Goal: Task Accomplishment & Management: Complete application form

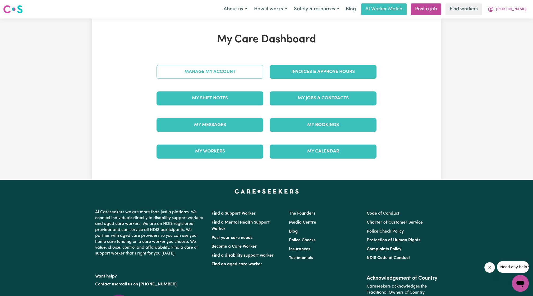
click at [226, 76] on link "Manage My Account" at bounding box center [209, 72] width 107 height 14
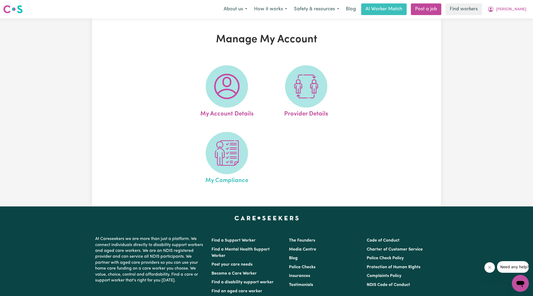
click at [226, 182] on span "My Compliance" at bounding box center [226, 179] width 43 height 11
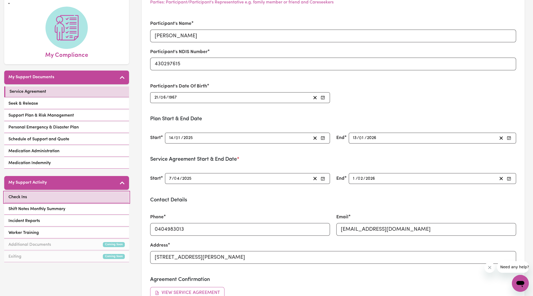
click at [72, 196] on link "Check Ins" at bounding box center [66, 197] width 125 height 11
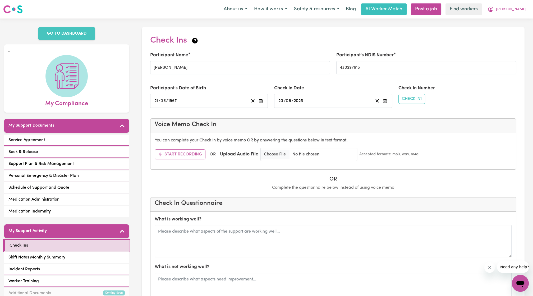
scroll to position [95, 0]
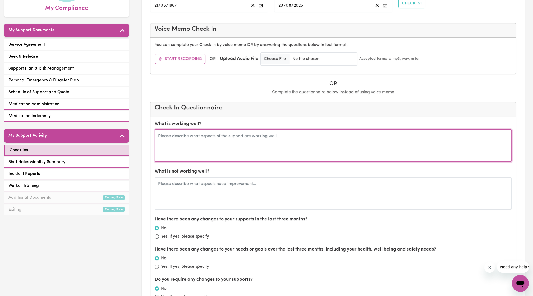
click at [206, 147] on textarea at bounding box center [333, 146] width 357 height 32
click at [209, 132] on textarea at bounding box center [333, 146] width 357 height 32
type textarea "[PERSON_NAME] has supported [PERSON_NAME] for a long time, all is going well."
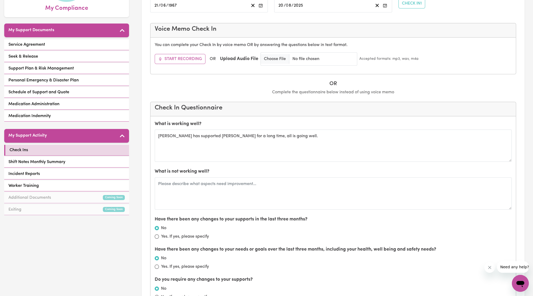
click at [201, 168] on label "What is not working well?" at bounding box center [182, 171] width 55 height 7
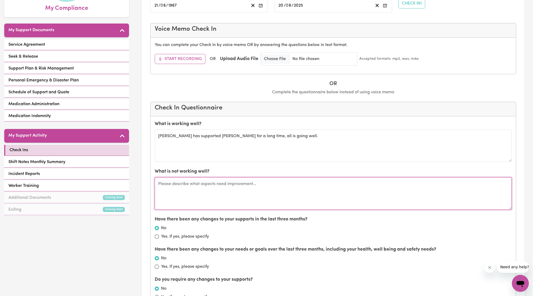
click at [196, 186] on textarea at bounding box center [333, 193] width 357 height 32
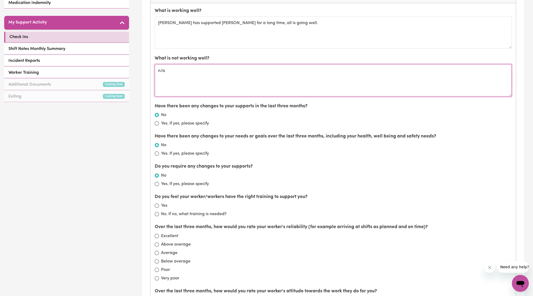
type textarea "n/a"
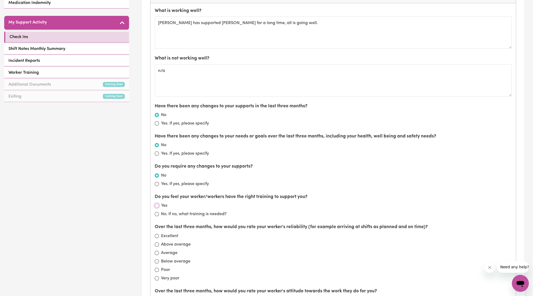
click at [156, 206] on input "Yes" at bounding box center [157, 206] width 4 height 4
radio input "true"
click at [157, 234] on input "Excellent" at bounding box center [157, 236] width 4 height 4
radio input "true"
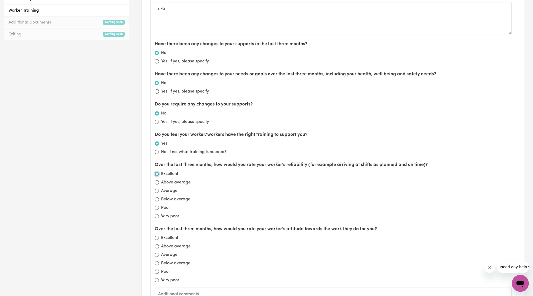
scroll to position [291, 0]
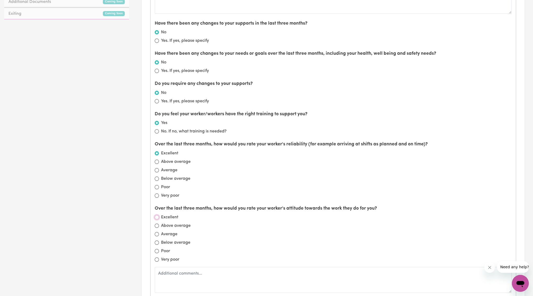
click at [158, 217] on input "Excellent" at bounding box center [157, 217] width 4 height 4
radio input "true"
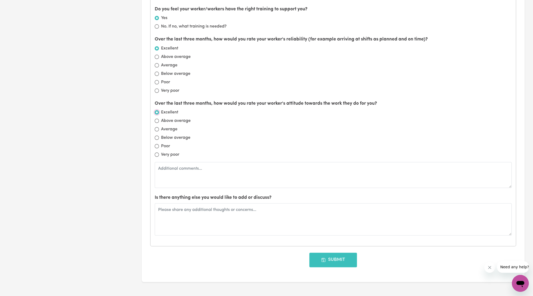
scroll to position [413, 0]
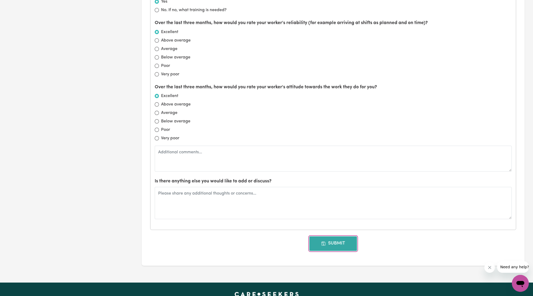
click at [316, 240] on button "Submit" at bounding box center [333, 243] width 48 height 14
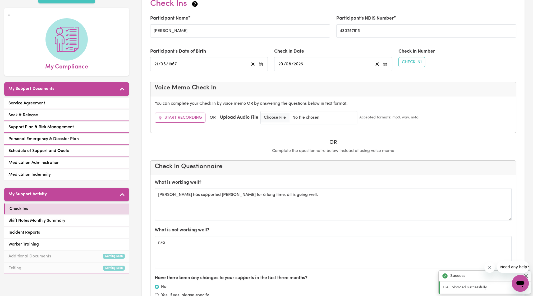
scroll to position [0, 0]
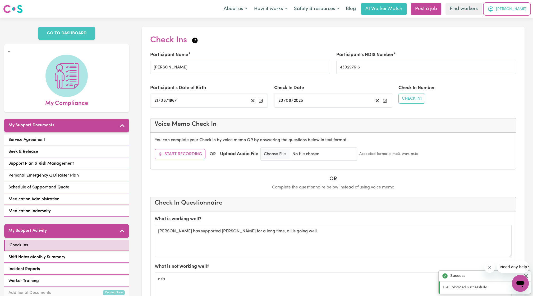
click at [491, 9] on icon "My Account" at bounding box center [491, 9] width 2 height 2
click at [498, 27] on link "Logout" at bounding box center [509, 30] width 42 height 10
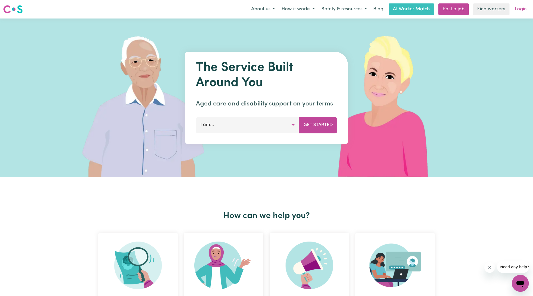
click at [522, 8] on link "Login" at bounding box center [521, 9] width 18 height 12
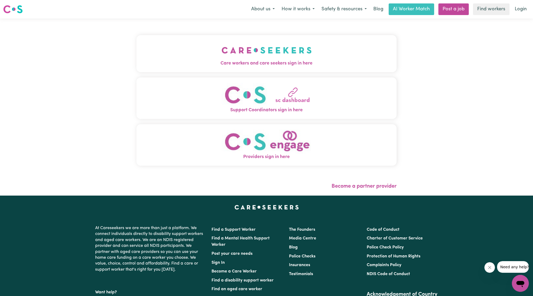
click at [210, 42] on button "Care workers and care seekers sign in here" at bounding box center [266, 53] width 260 height 37
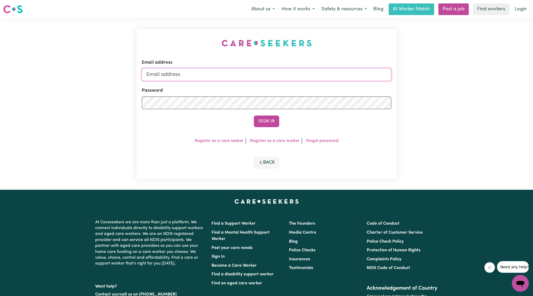
click at [219, 73] on input "Email address" at bounding box center [267, 74] width 250 height 13
drag, startPoint x: 173, startPoint y: 74, endPoint x: 300, endPoint y: 72, distance: 126.9
click at [300, 72] on input "[EMAIL_ADDRESS][PERSON_NAME][DOMAIN_NAME]" at bounding box center [267, 74] width 250 height 13
type input "superuser~[EMAIL_ADDRESS][DOMAIN_NAME]"
click at [255, 126] on button "Sign In" at bounding box center [266, 122] width 25 height 12
